Goal: Navigation & Orientation: Understand site structure

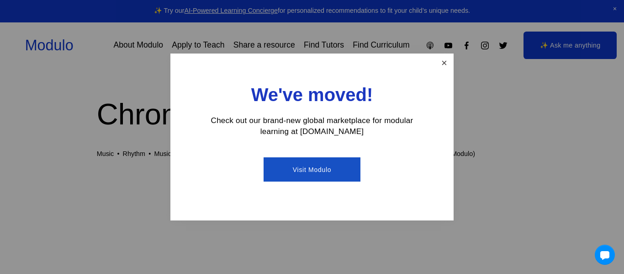
click at [443, 59] on link "Close" at bounding box center [444, 63] width 16 height 16
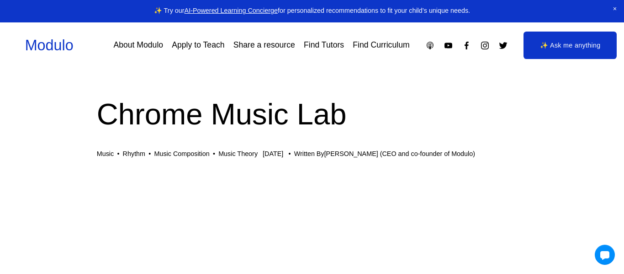
click at [131, 54] on div "Modulo About Modulo Apply to Teach Share a resource Find Tutors Find Curriculum" at bounding box center [217, 45] width 385 height 21
click at [131, 48] on link "About Modulo" at bounding box center [138, 45] width 50 height 16
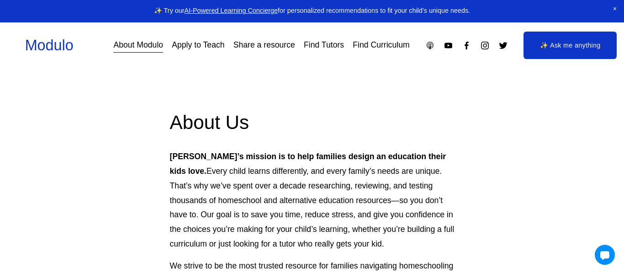
click at [195, 50] on link "Apply to Teach" at bounding box center [198, 45] width 53 height 16
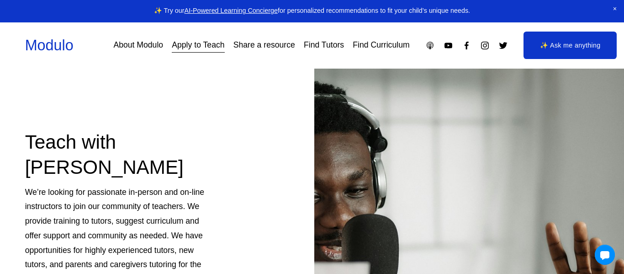
scroll to position [24, 0]
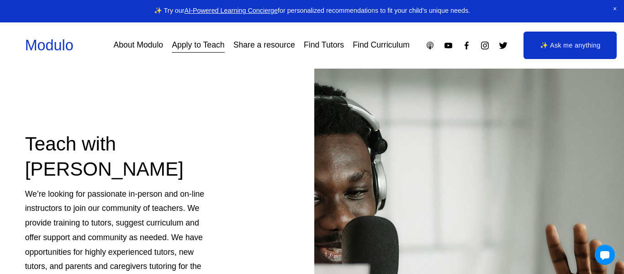
click at [256, 48] on link "Share a resource" at bounding box center [265, 45] width 62 height 16
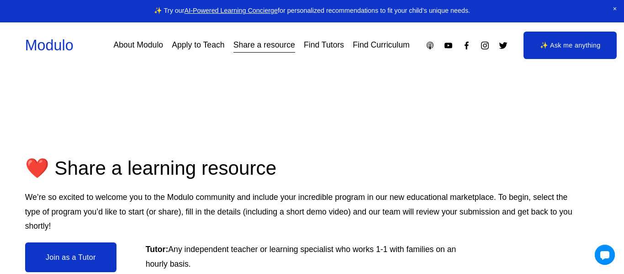
click at [327, 45] on link "Find Tutors" at bounding box center [324, 45] width 40 height 16
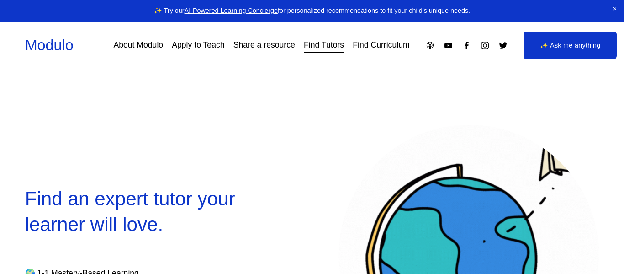
select select "**"
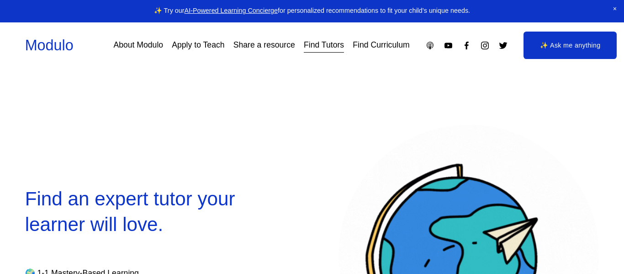
click at [380, 43] on link "Find Curriculum" at bounding box center [381, 45] width 57 height 16
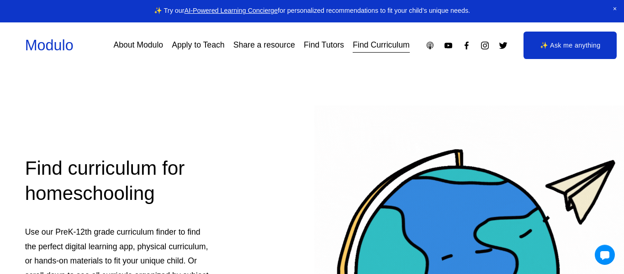
click at [53, 46] on link "Modulo" at bounding box center [49, 45] width 48 height 16
